Goal: Go to known website: Go to known website

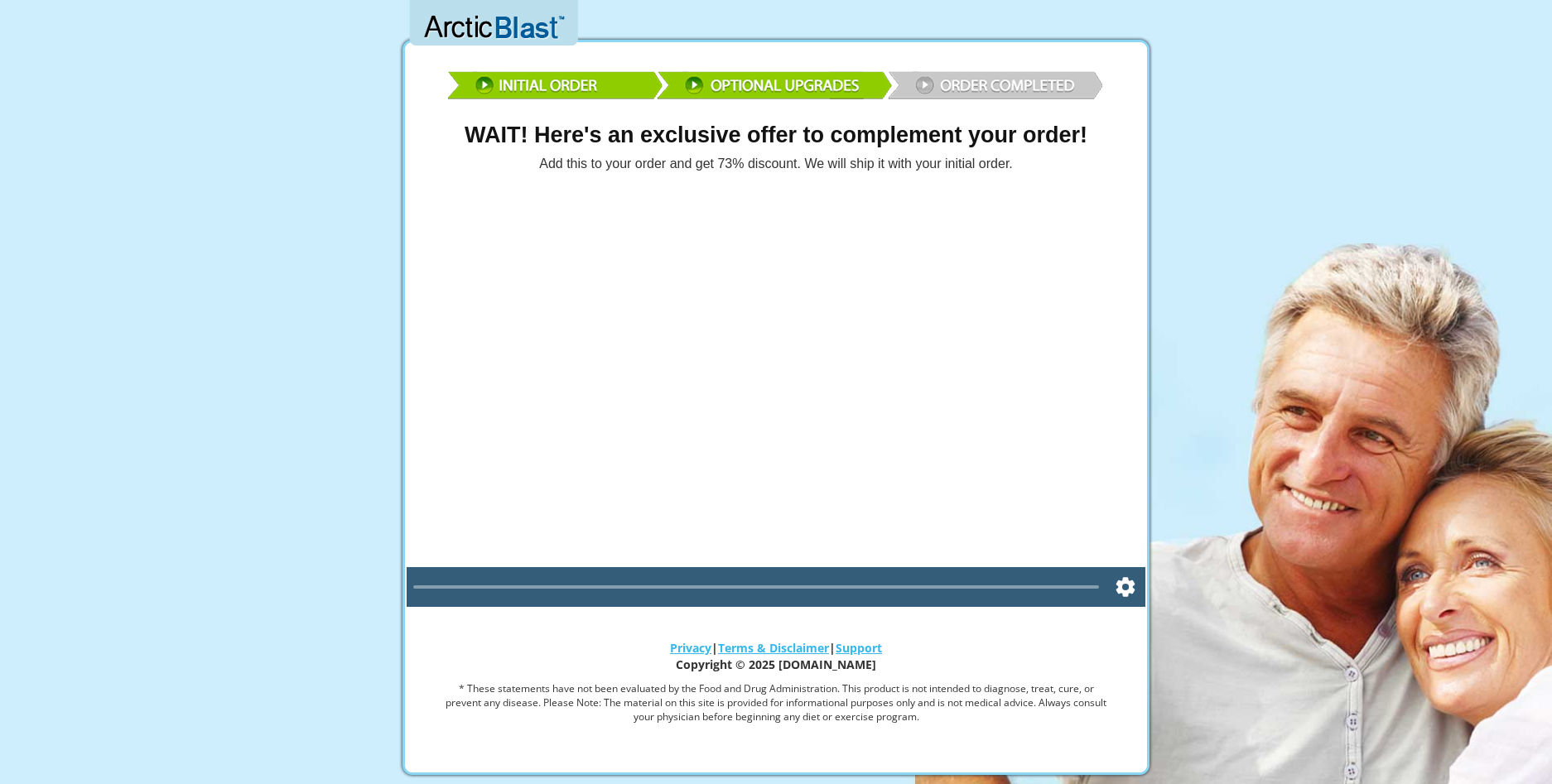
scroll to position [69, 0]
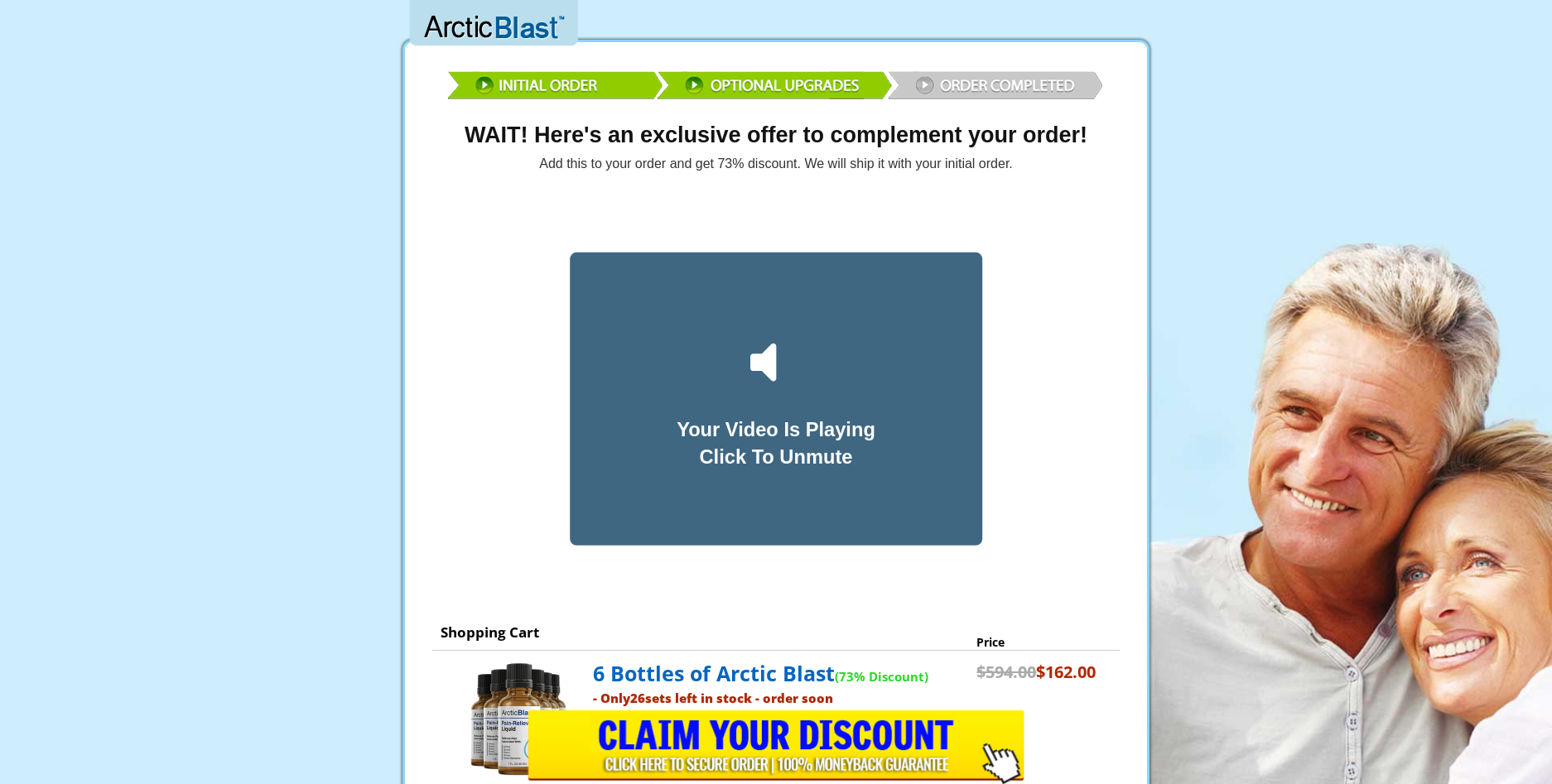
scroll to position [69, 0]
